Goal: Task Accomplishment & Management: Use online tool/utility

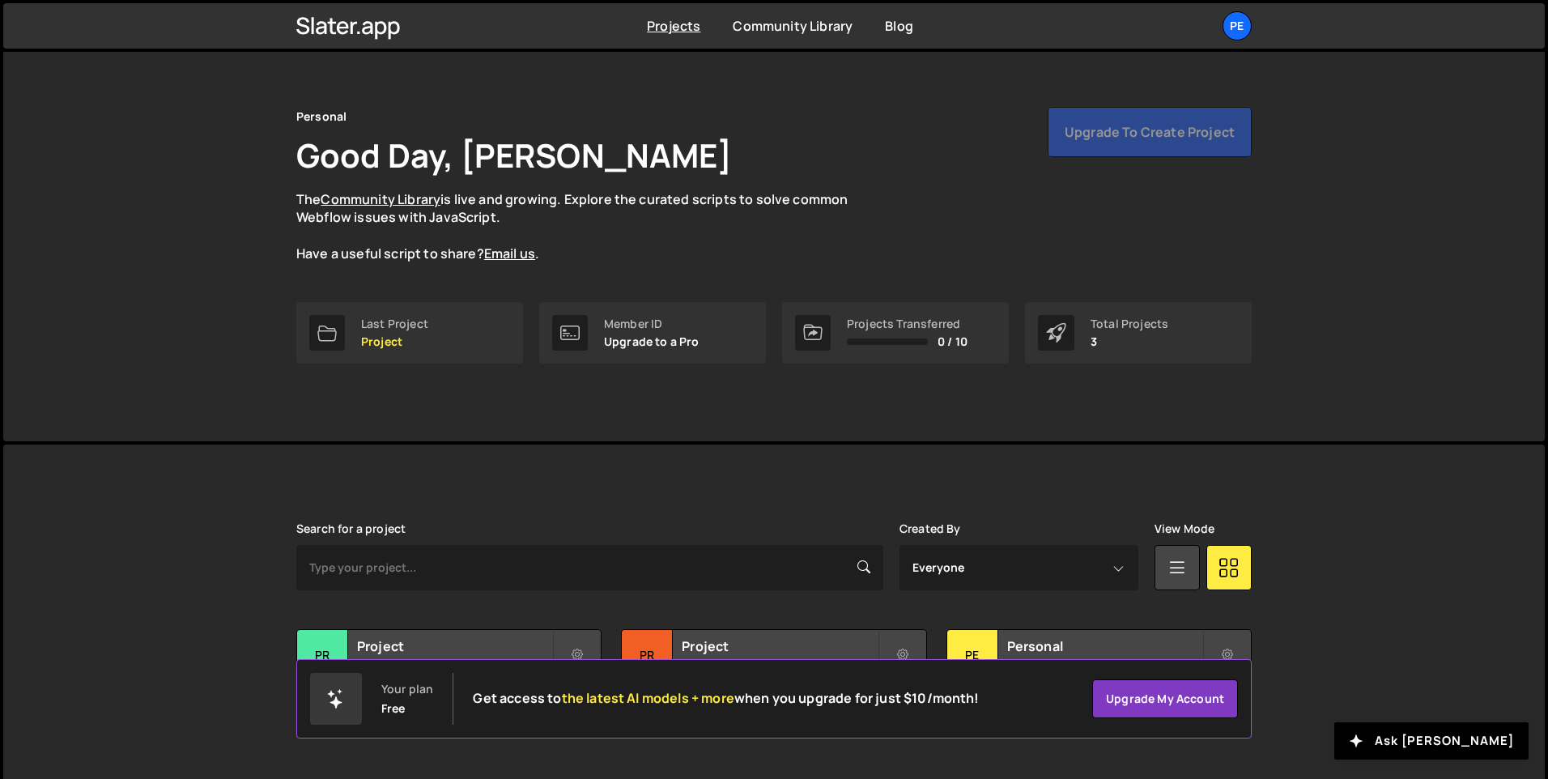
scroll to position [54, 0]
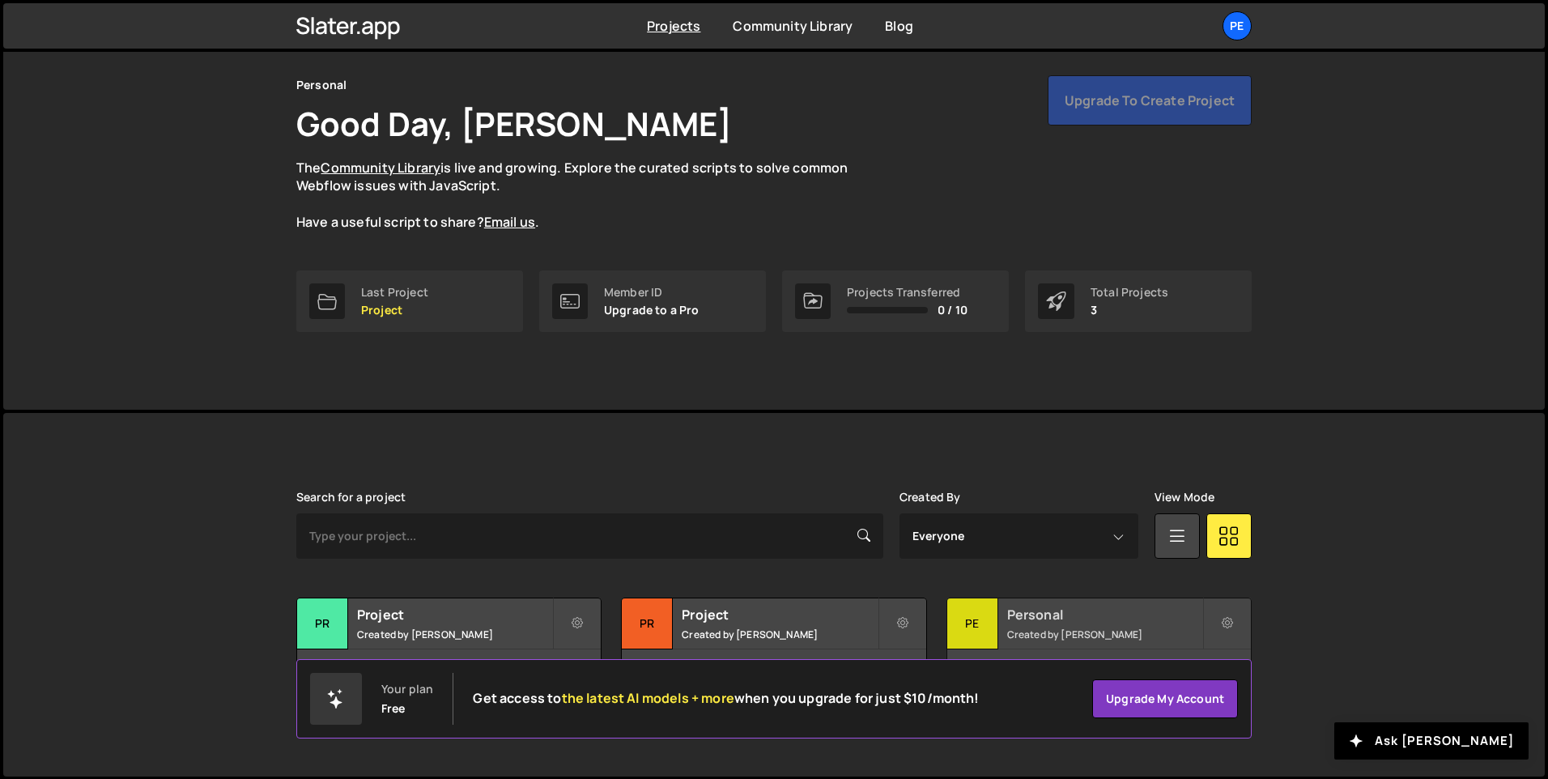
click at [981, 615] on div "Pe" at bounding box center [972, 623] width 51 height 51
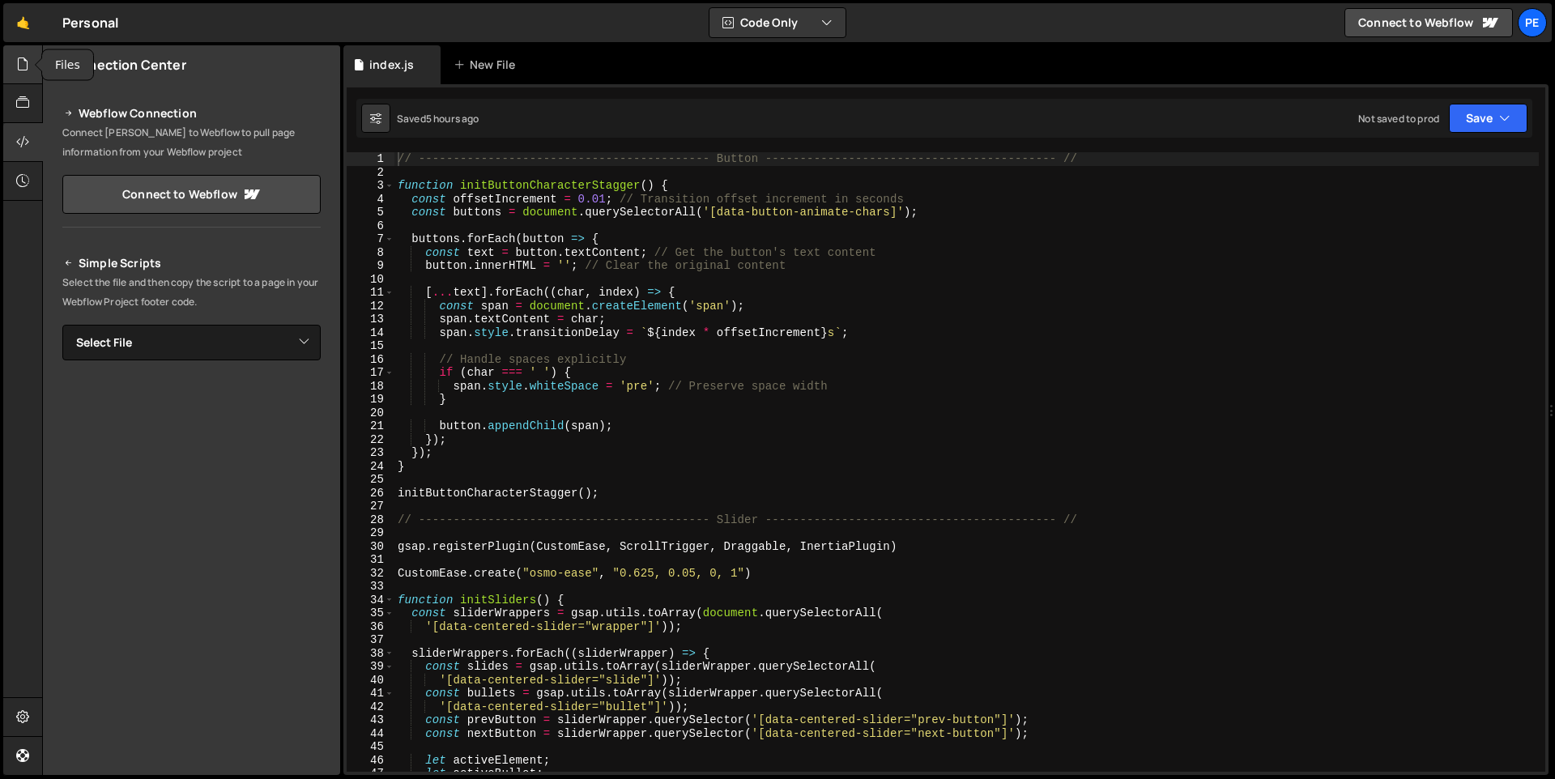
click at [23, 63] on icon at bounding box center [22, 64] width 13 height 18
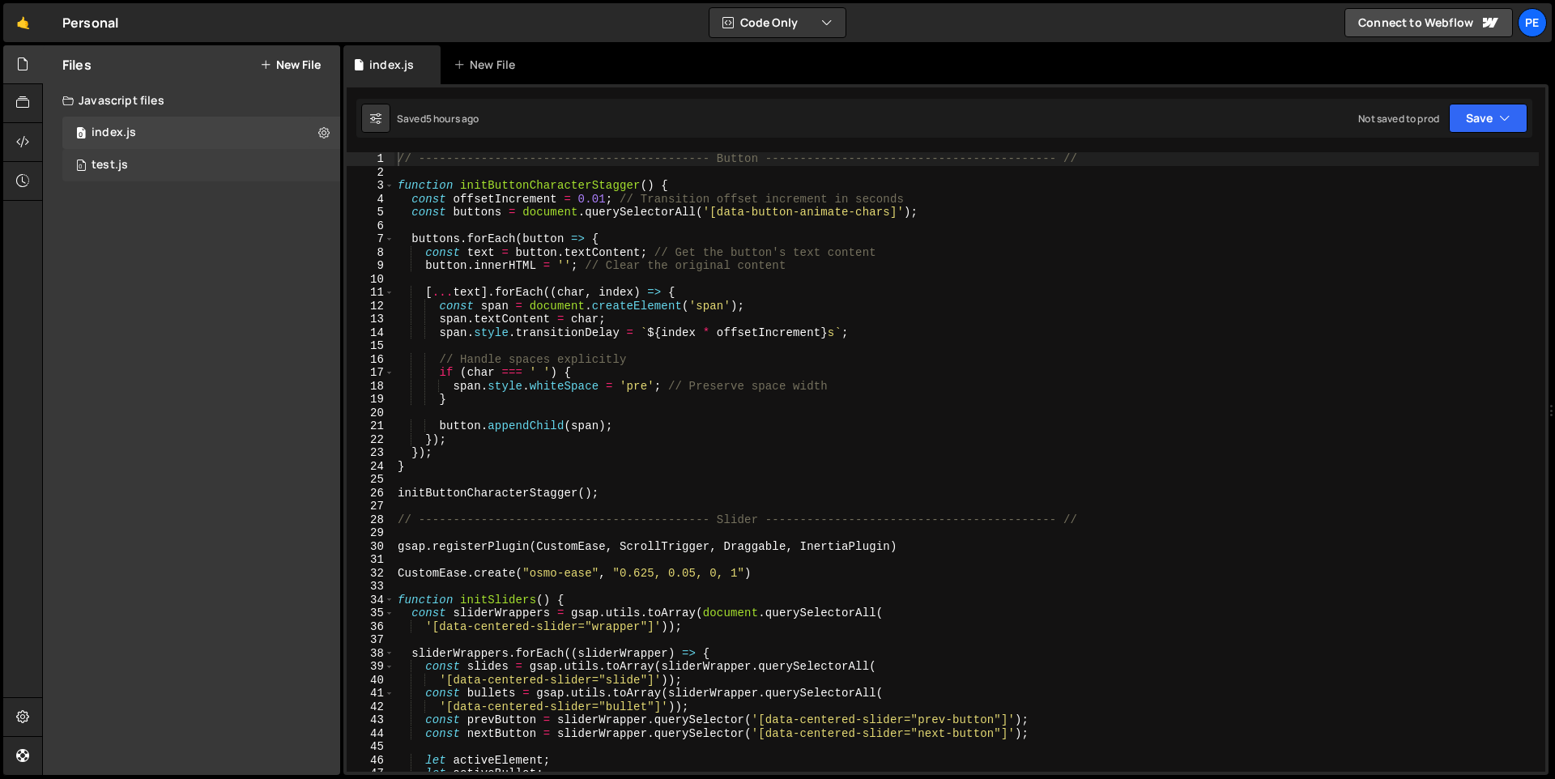
click at [164, 167] on div "0 test.js 0" at bounding box center [201, 165] width 278 height 32
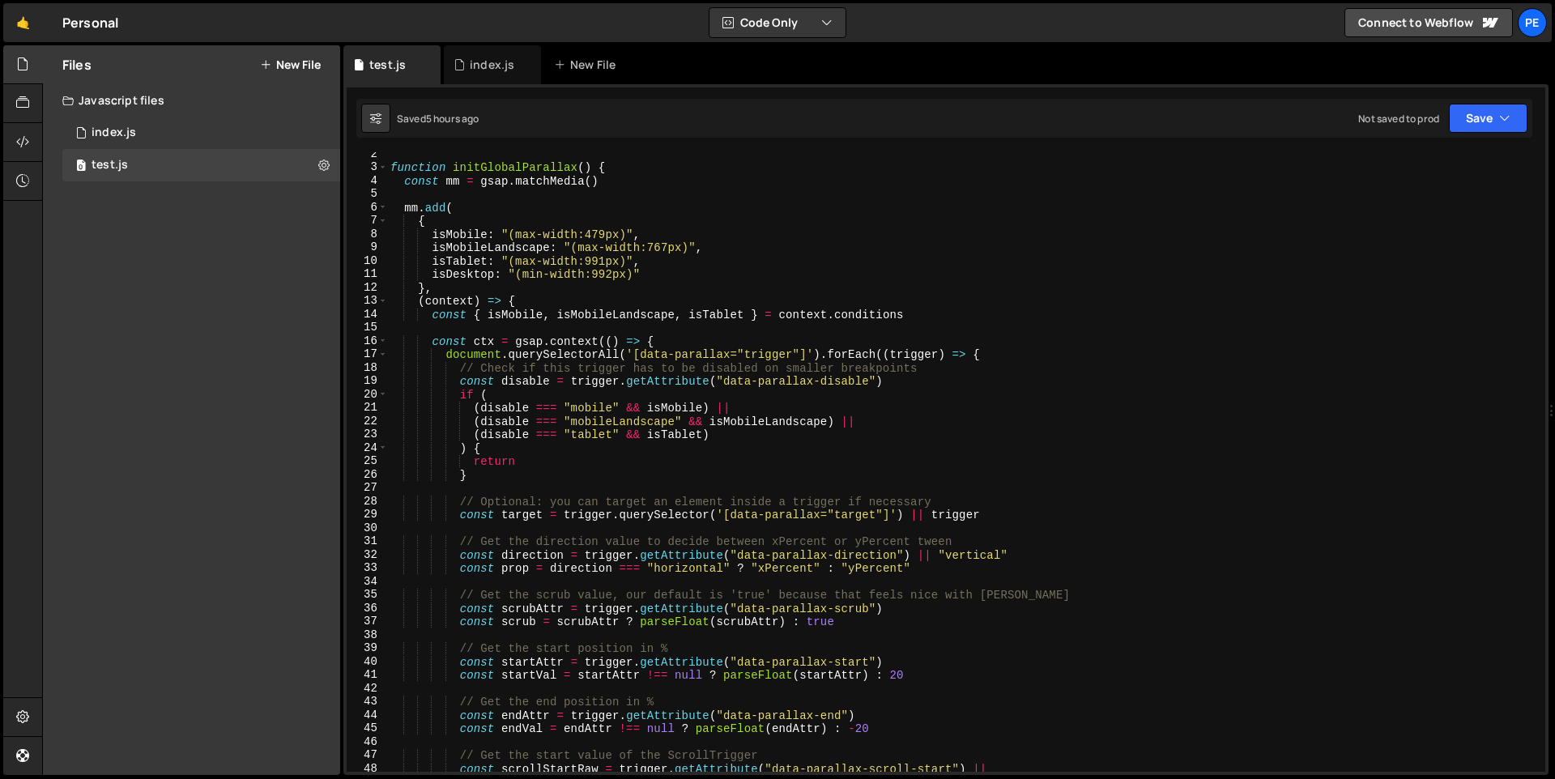
scroll to position [18, 0]
click at [673, 312] on div "function initGlobalParallax ( ) { const mm = gsap . matchMedia ( ) mm . add ( {…" at bounding box center [962, 470] width 1151 height 646
click at [803, 256] on div "function initGlobalParallax ( ) { const mm = gsap . matchMedia ( ) mm . add ( {…" at bounding box center [962, 470] width 1151 height 646
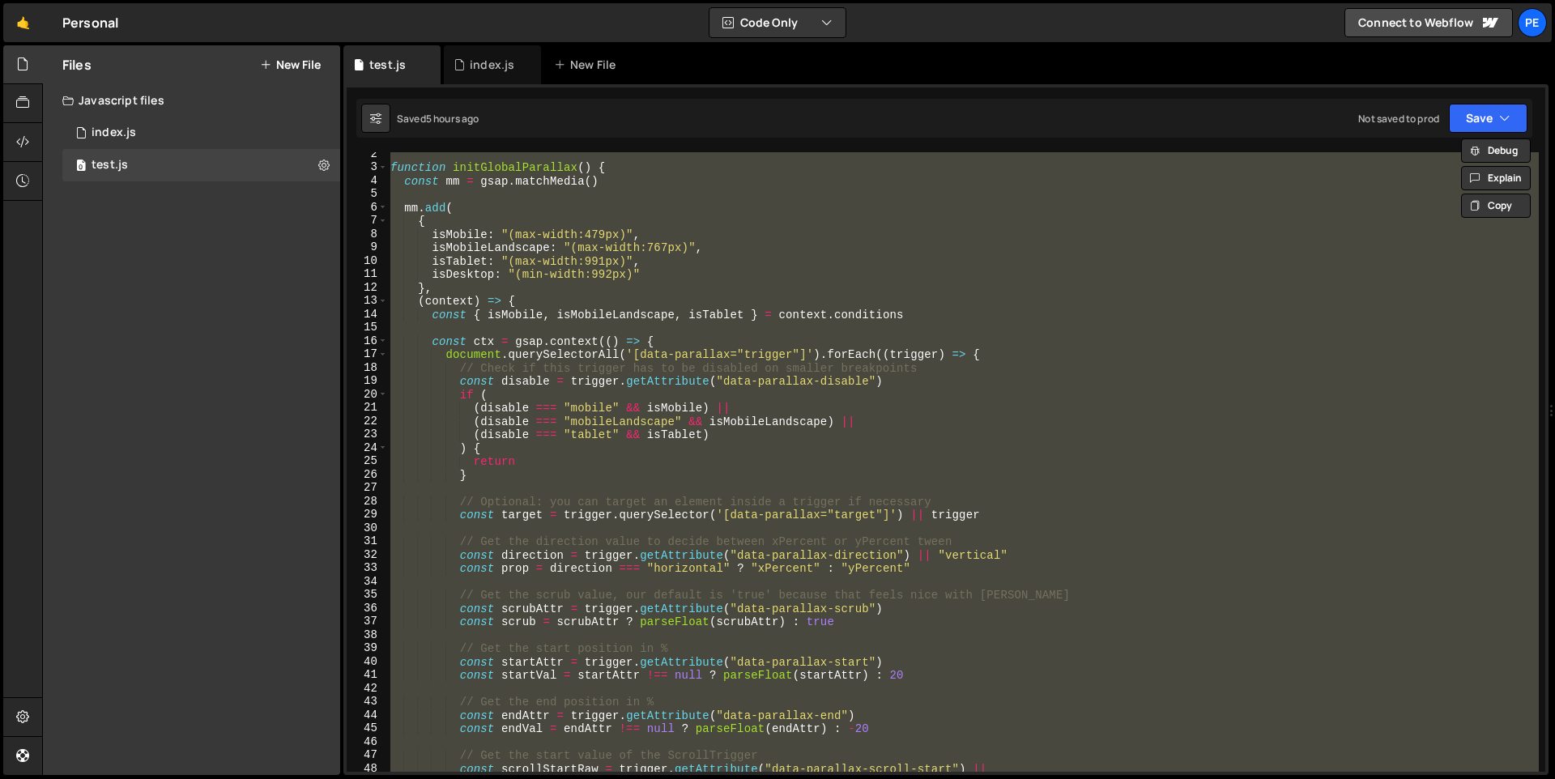
paste textarea "});"
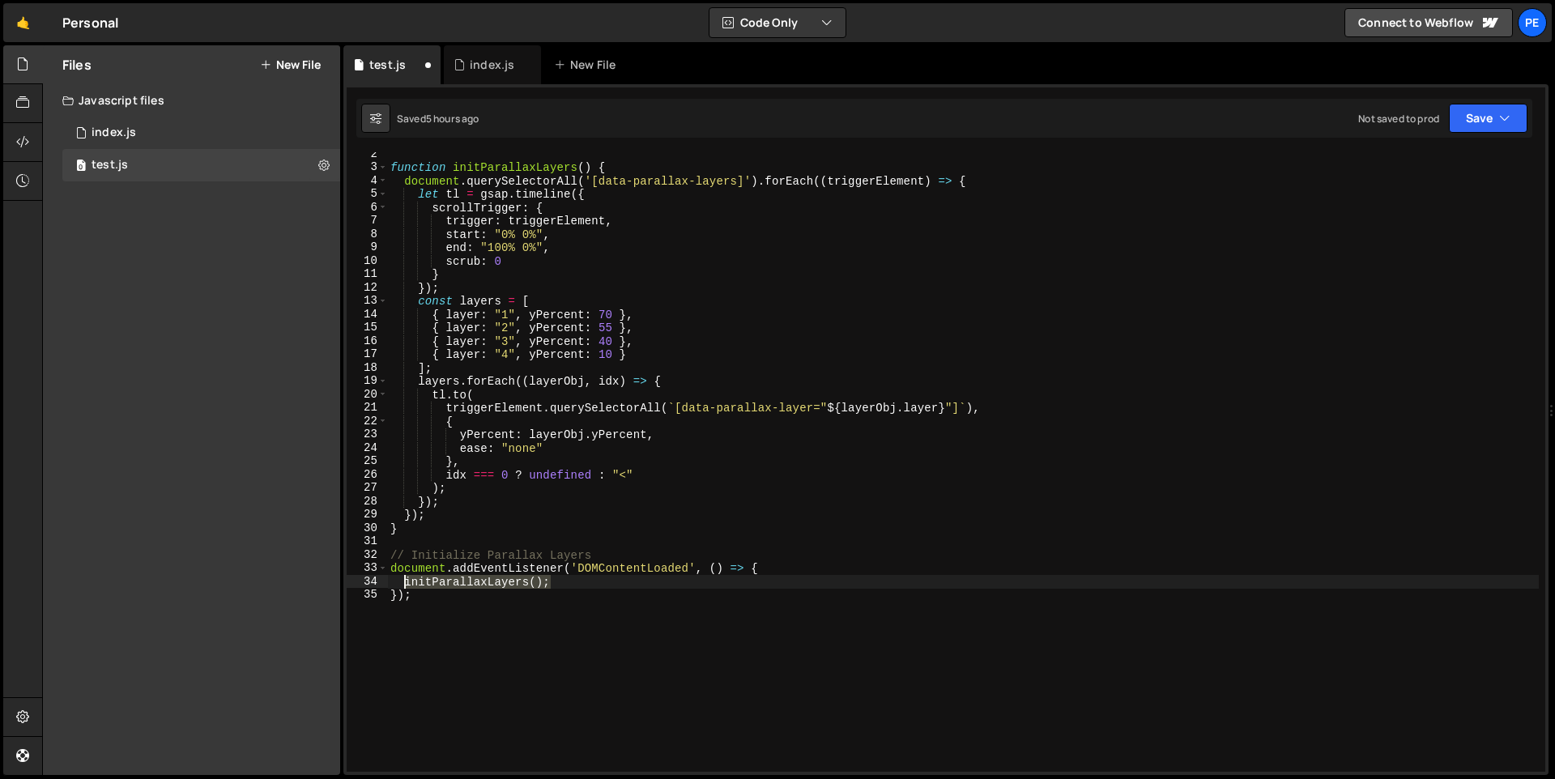
drag, startPoint x: 509, startPoint y: 585, endPoint x: 406, endPoint y: 579, distance: 103.8
click at [406, 579] on div "function initParallaxLayers ( ) { document . querySelectorAll ( '[data-parallax…" at bounding box center [962, 470] width 1151 height 646
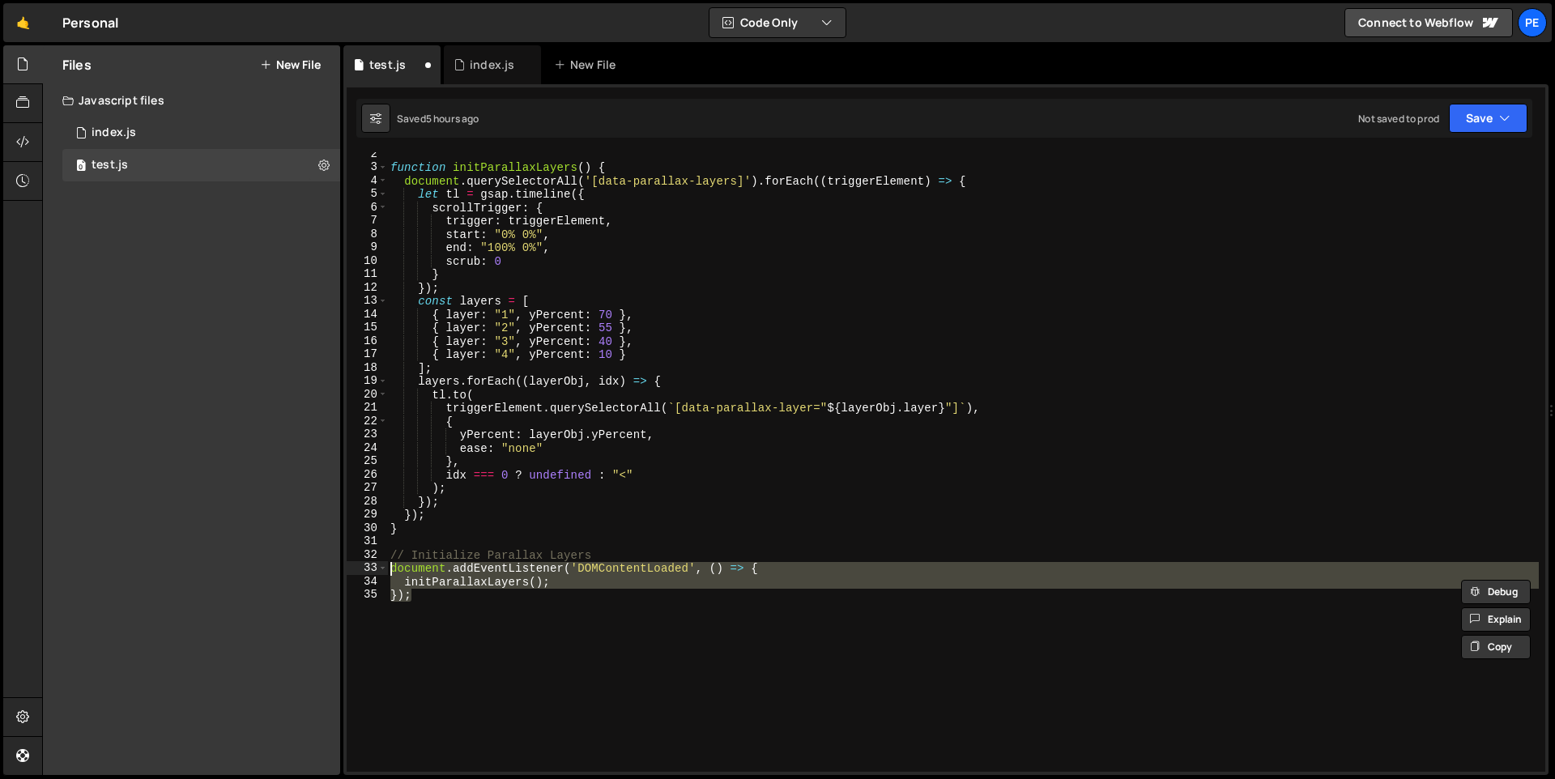
drag, startPoint x: 419, startPoint y: 595, endPoint x: 373, endPoint y: 568, distance: 53.7
click at [373, 568] on div "initParallaxLayers(); 2 3 4 5 6 7 8 9 10 11 12 13 14 15 16 17 18 19 20 21 22 23…" at bounding box center [946, 461] width 1198 height 619
paste textarea
type textarea "initParallaxLayers();"
